Goal: Download file/media

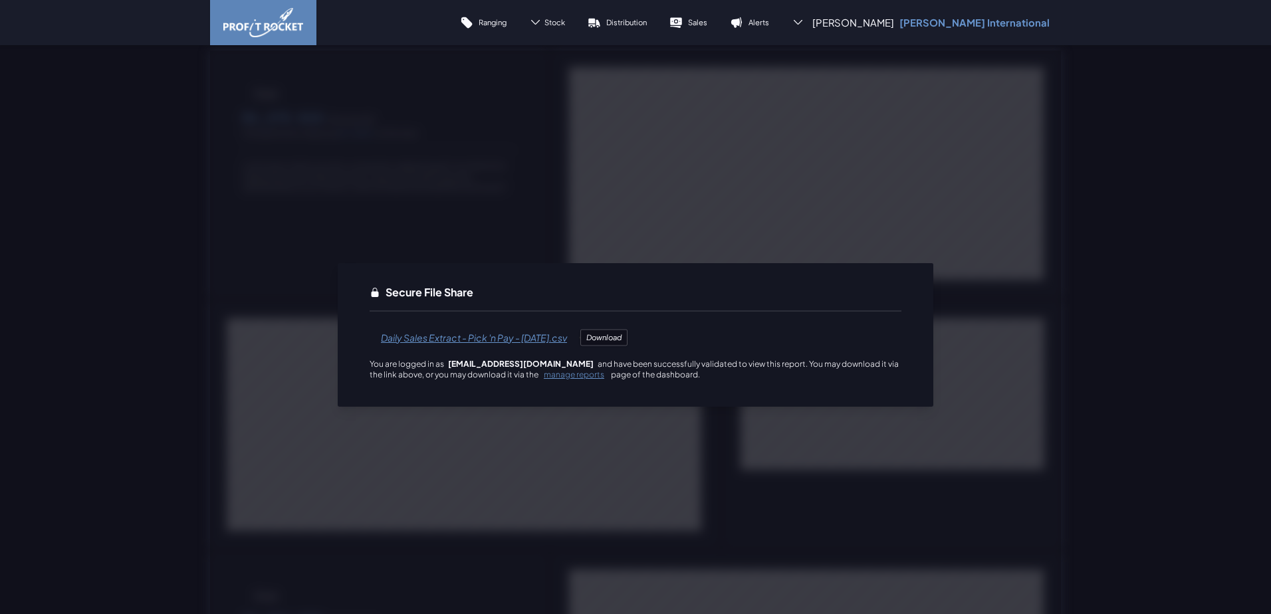
click at [443, 342] on span "Daily Sales Extract - Pick 'n Pay - [DATE].csv" at bounding box center [474, 338] width 209 height 32
click at [490, 340] on span "Daily Sales Extract - Shoprite Checkers - [DATE].csv" at bounding box center [493, 338] width 246 height 32
